Goal: Book appointment/travel/reservation

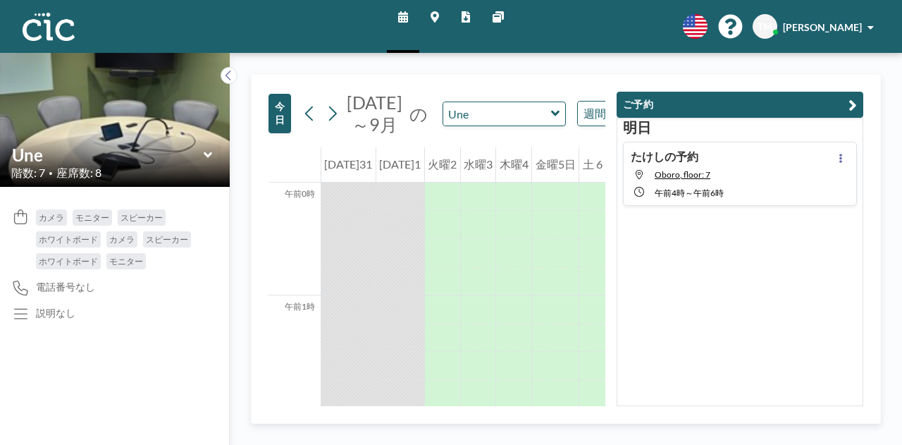
scroll to position [987, 0]
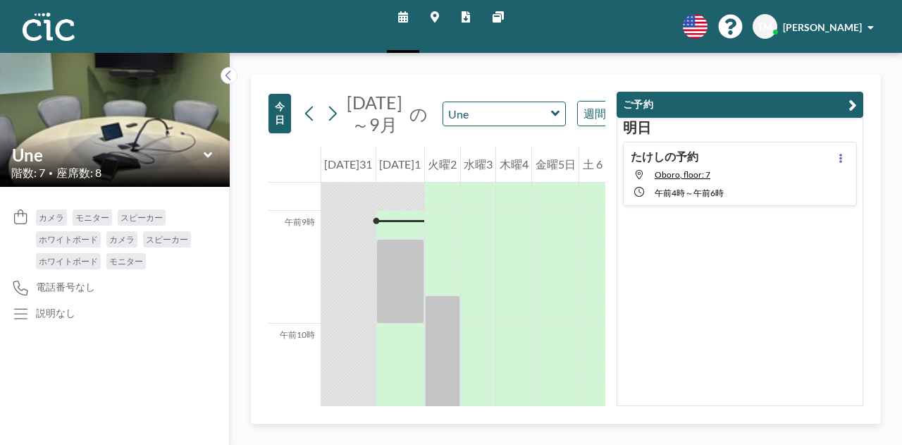
click at [551, 121] on icon at bounding box center [555, 113] width 9 height 14
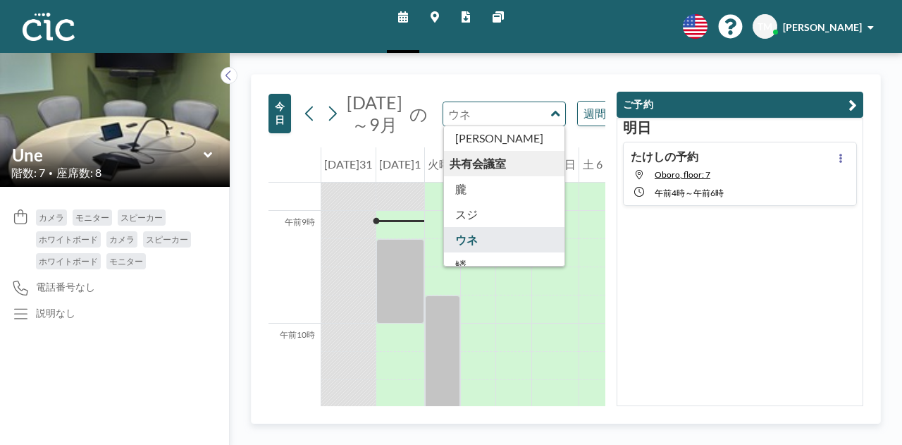
scroll to position [780, 0]
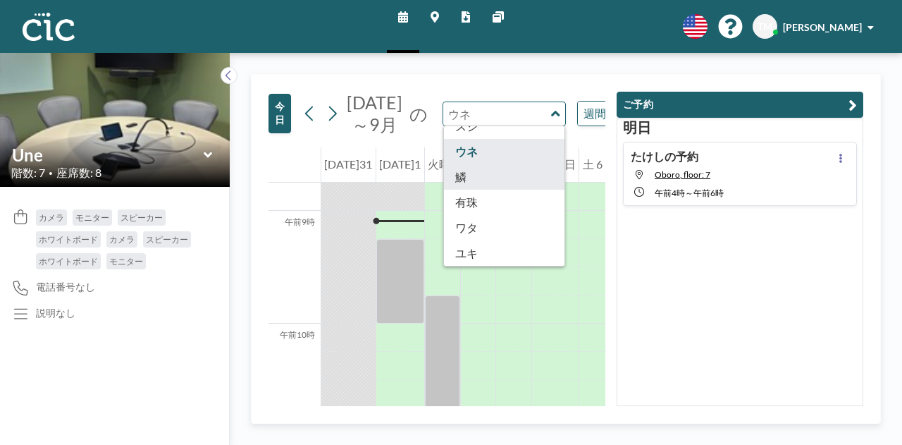
type input "Uroko"
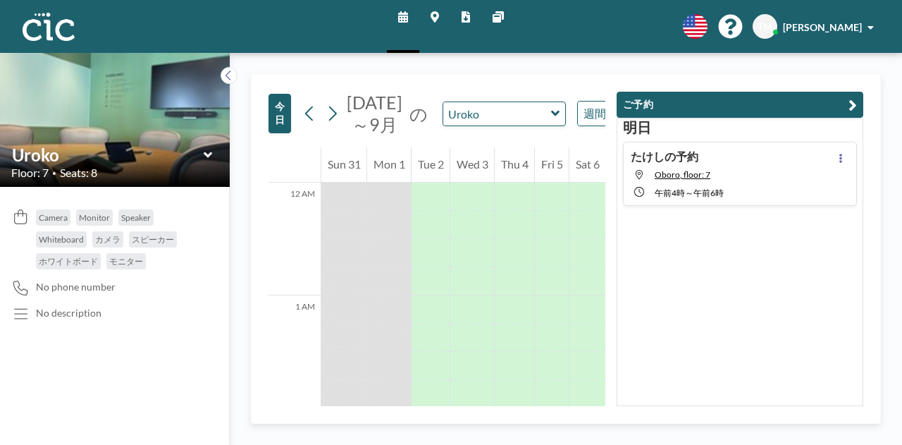
scroll to position [987, 0]
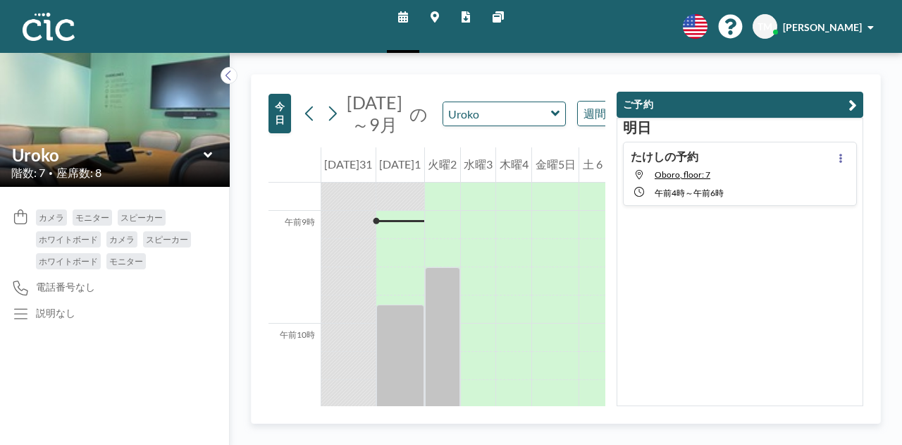
click at [551, 121] on icon at bounding box center [555, 113] width 9 height 14
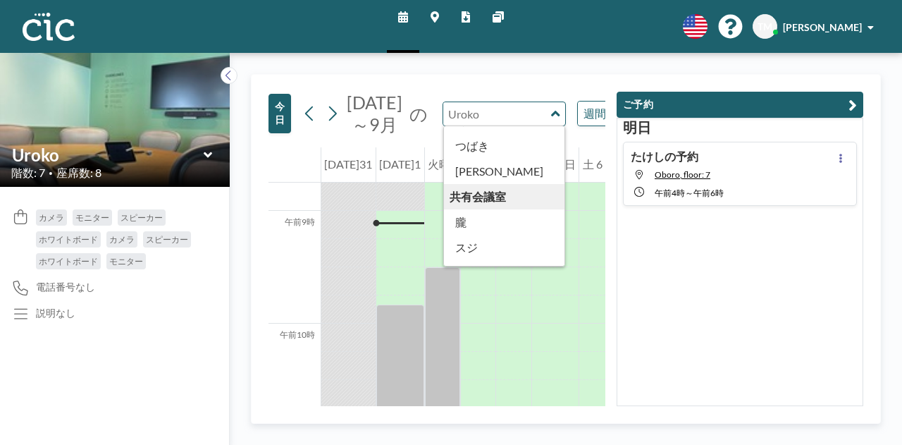
scroll to position [660, 0]
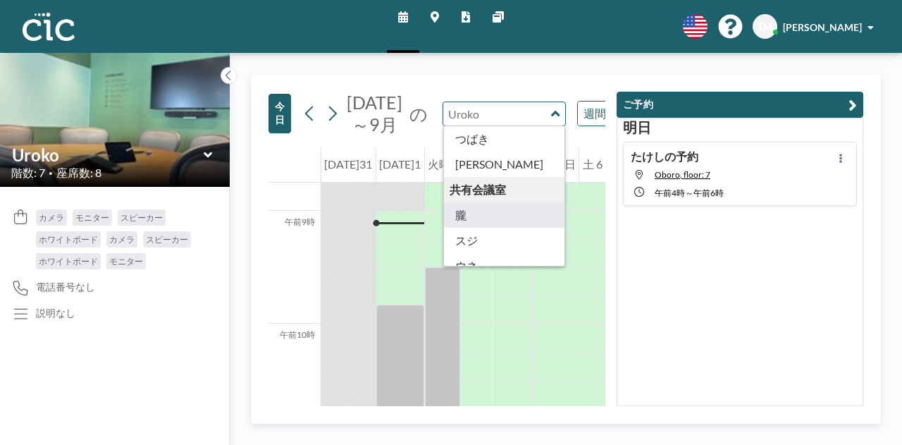
type input "Oboro"
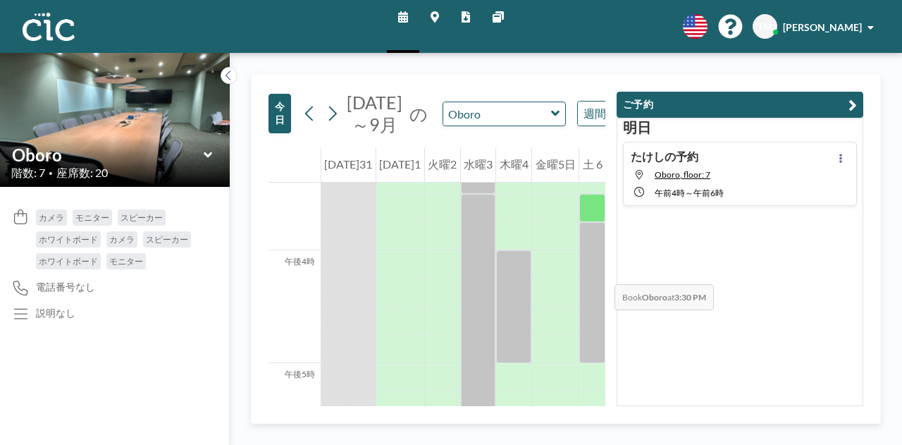
scroll to position [1744, 0]
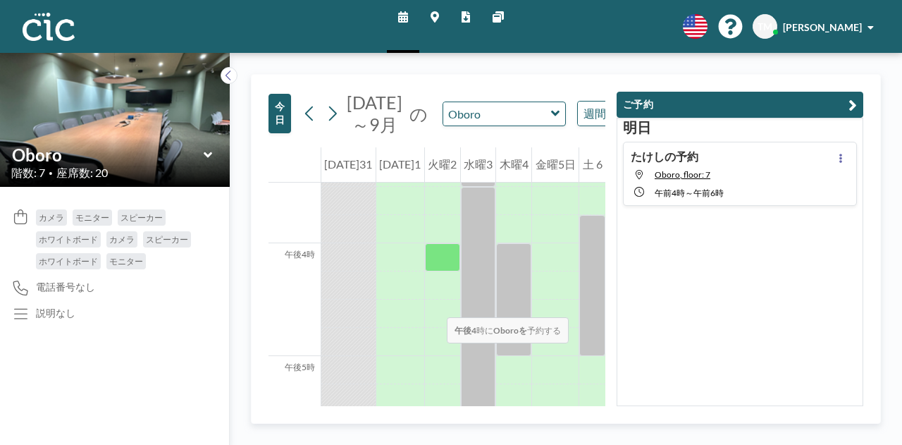
click at [433, 271] on div at bounding box center [442, 257] width 35 height 28
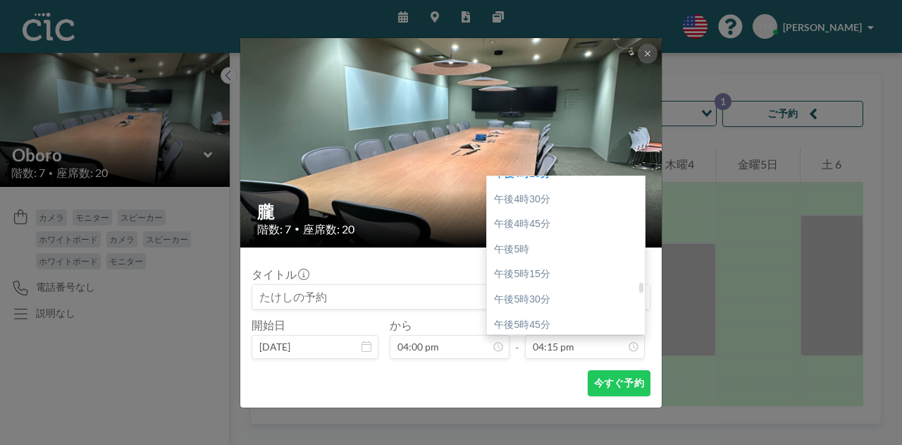
scroll to position [1688, 0]
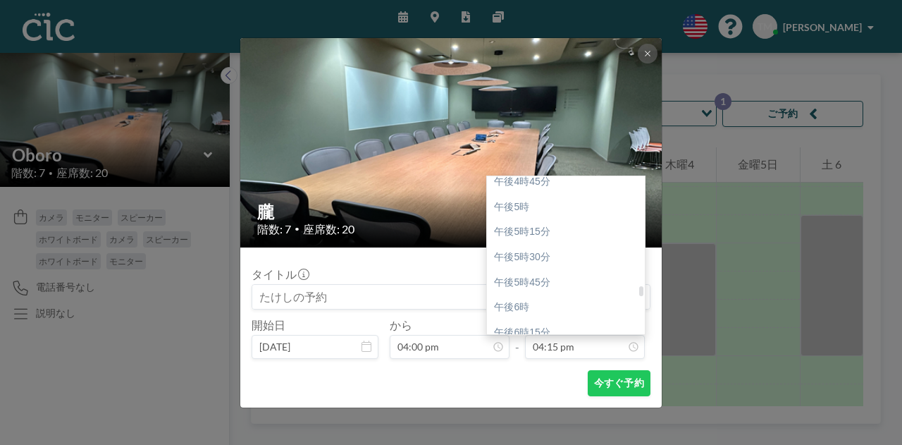
click at [639, 294] on div at bounding box center [641, 255] width 4 height 155
click at [556, 308] on div "午後6時" at bounding box center [569, 307] width 165 height 25
type input "06:00 pm"
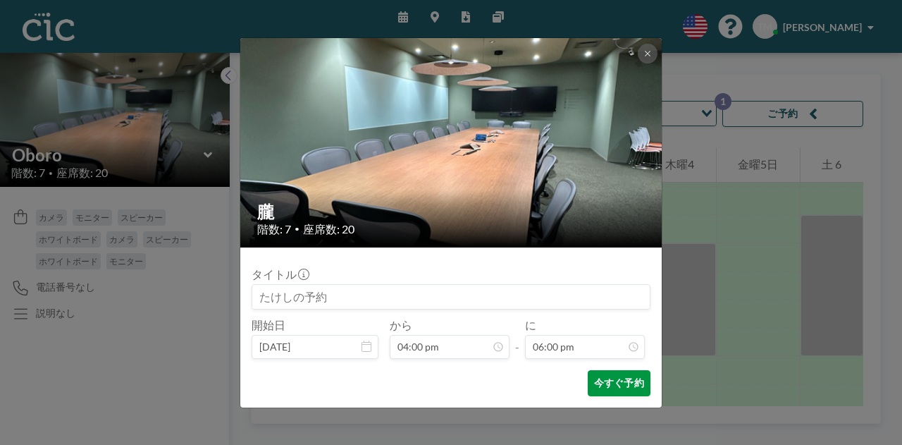
click at [604, 379] on font "今すぐ予約" at bounding box center [619, 382] width 50 height 12
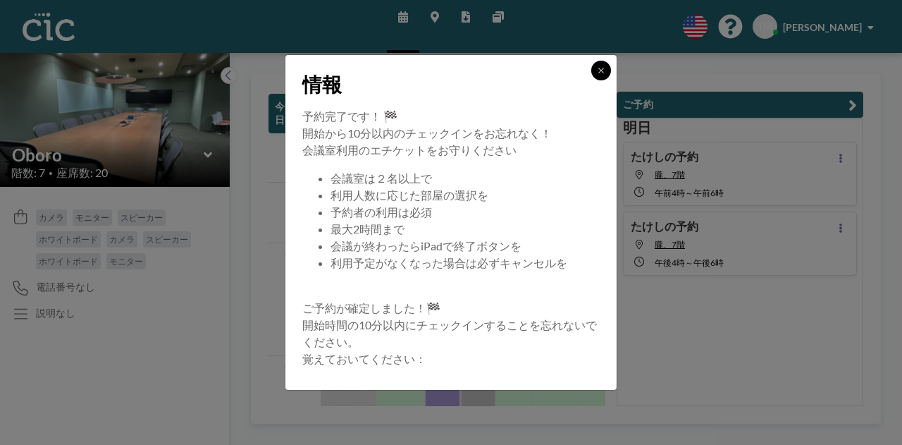
click at [596, 70] on button at bounding box center [601, 71] width 20 height 20
